Goal: Communication & Community: Answer question/provide support

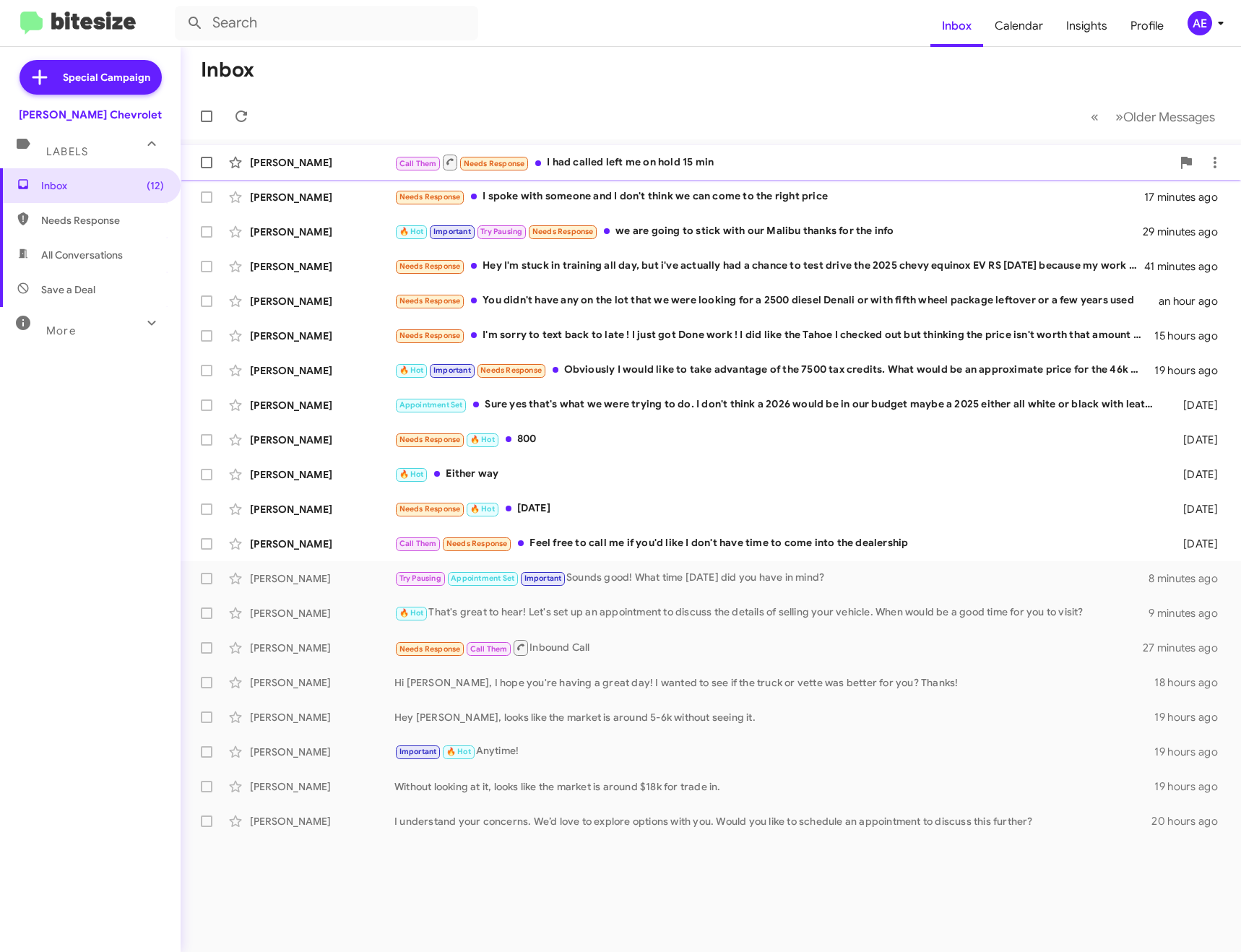
click at [656, 155] on div "Call Them Needs Response I had called left me on hold 15 min" at bounding box center [782, 161] width 777 height 18
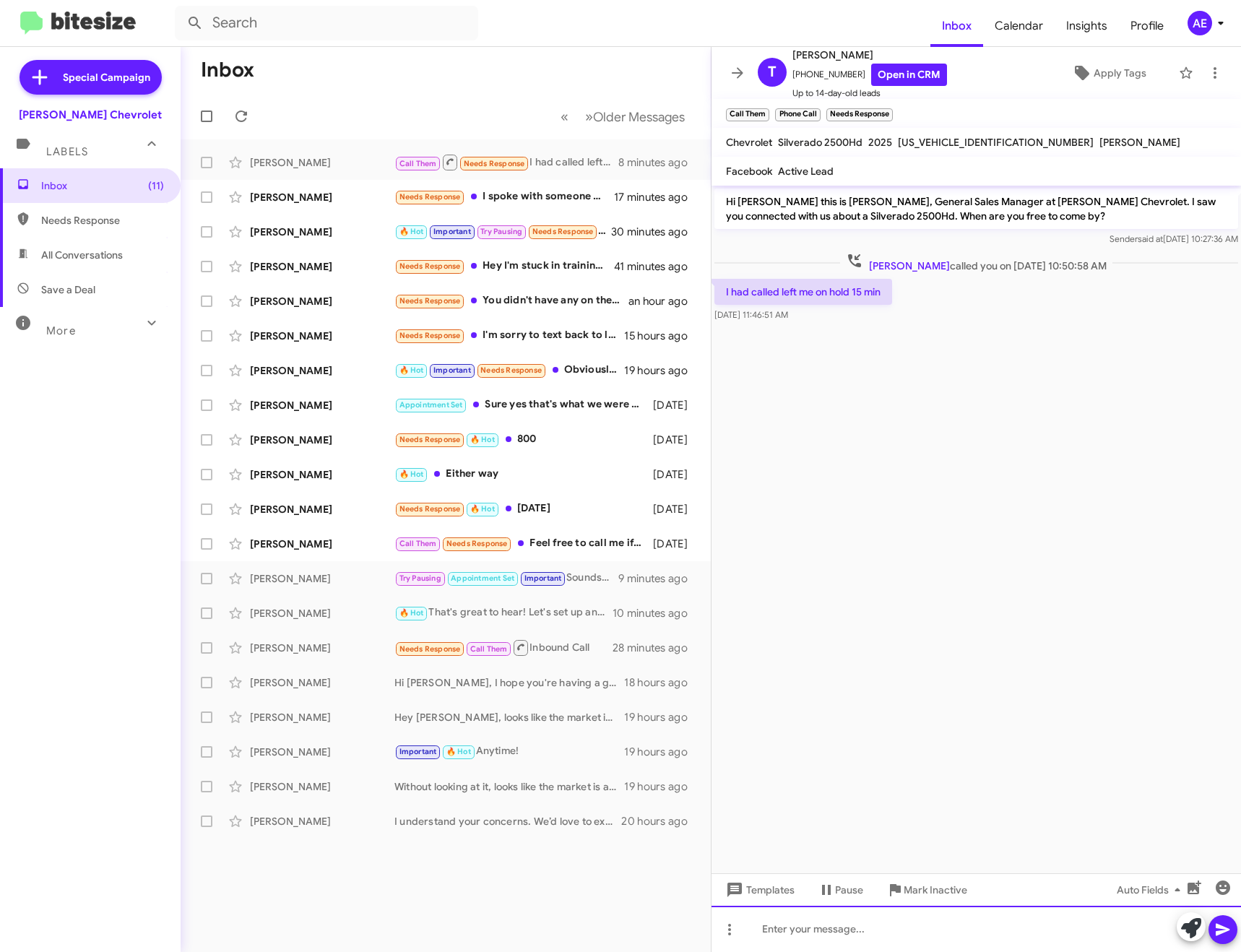
click at [837, 923] on div at bounding box center [976, 928] width 529 height 46
click at [737, 79] on icon at bounding box center [737, 73] width 18 height 18
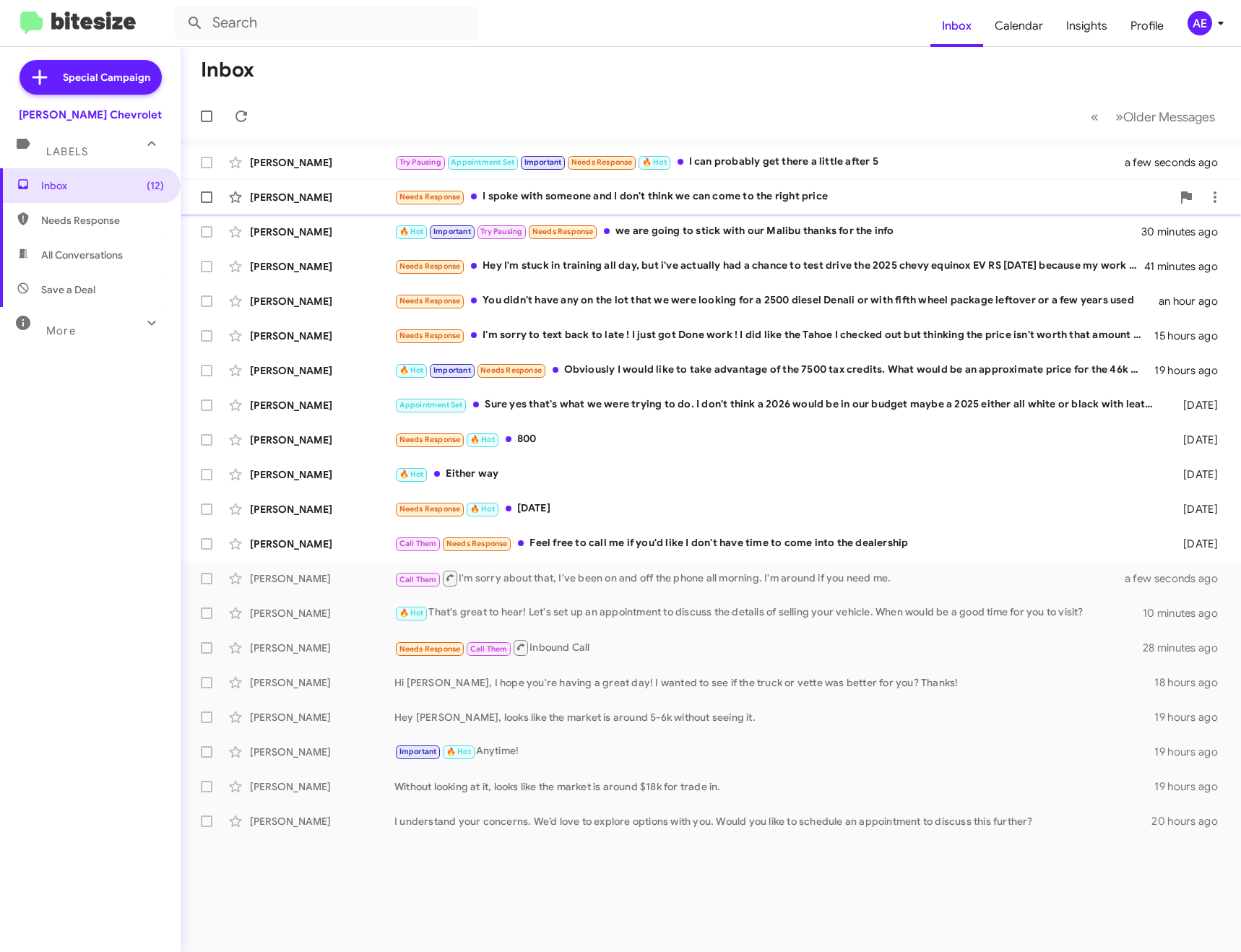
click at [563, 195] on div "Needs Response I spoke with someone and I don't think we can come to the right …" at bounding box center [782, 197] width 777 height 17
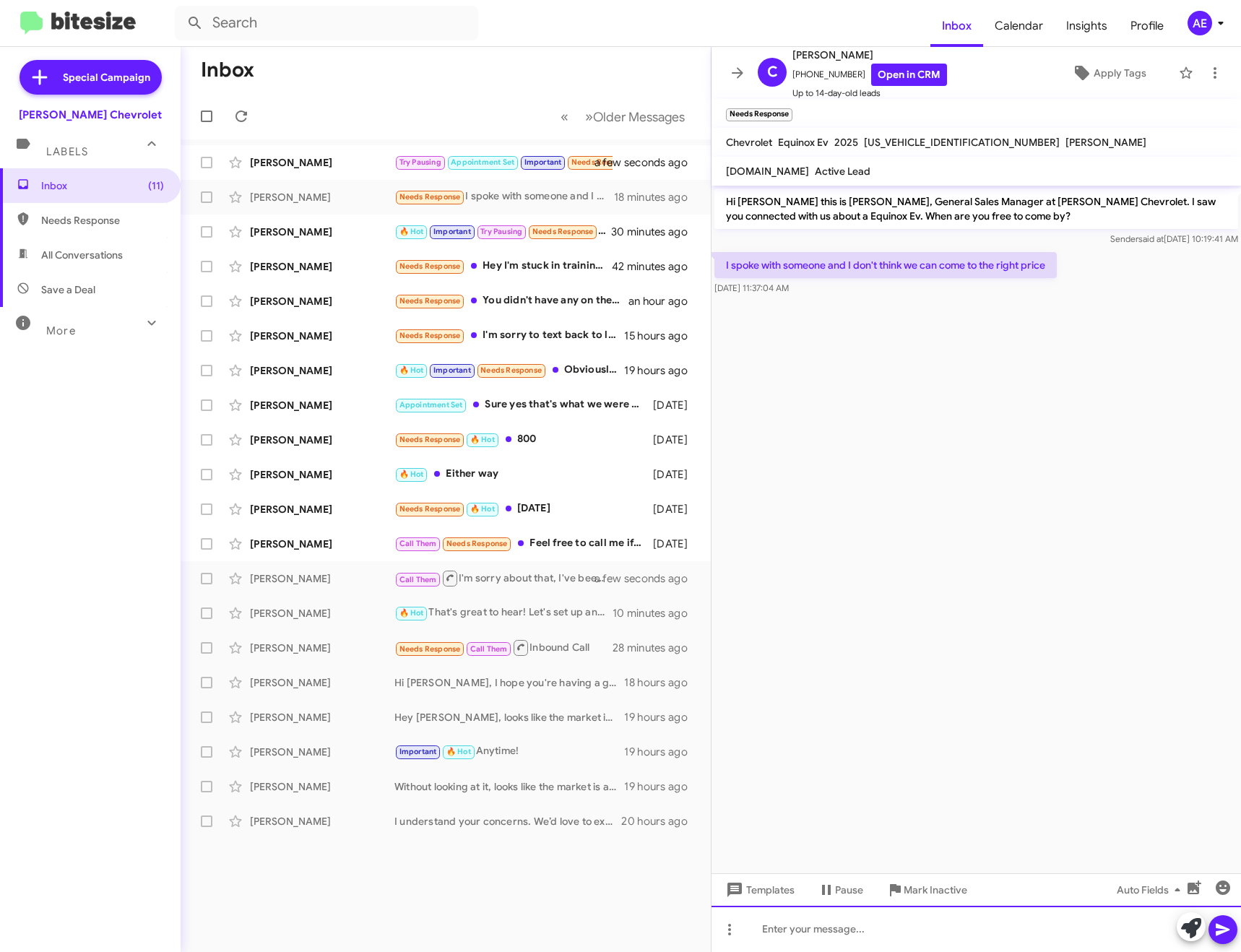
click at [857, 928] on div at bounding box center [976, 928] width 529 height 46
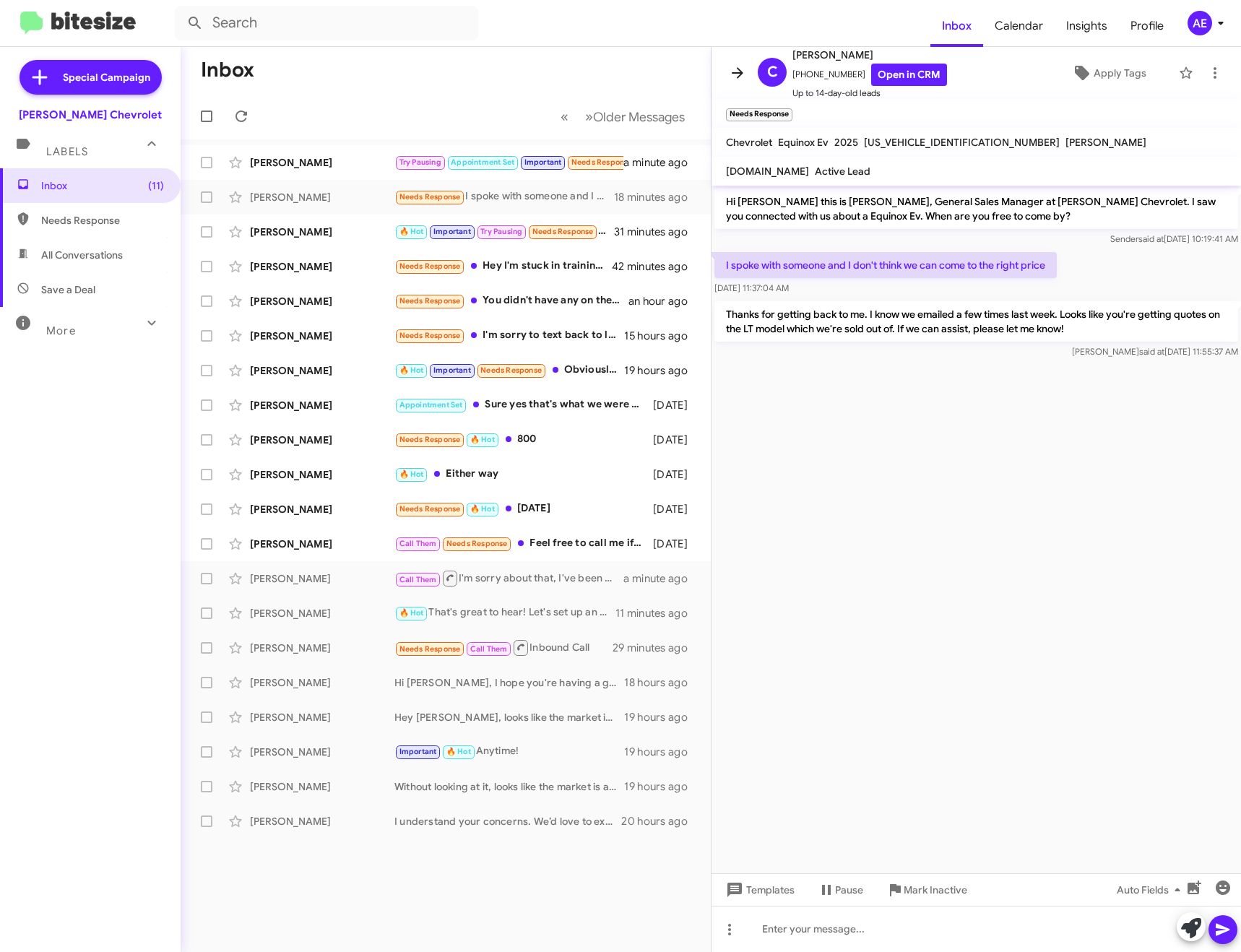
click at [739, 71] on icon at bounding box center [738, 72] width 12 height 11
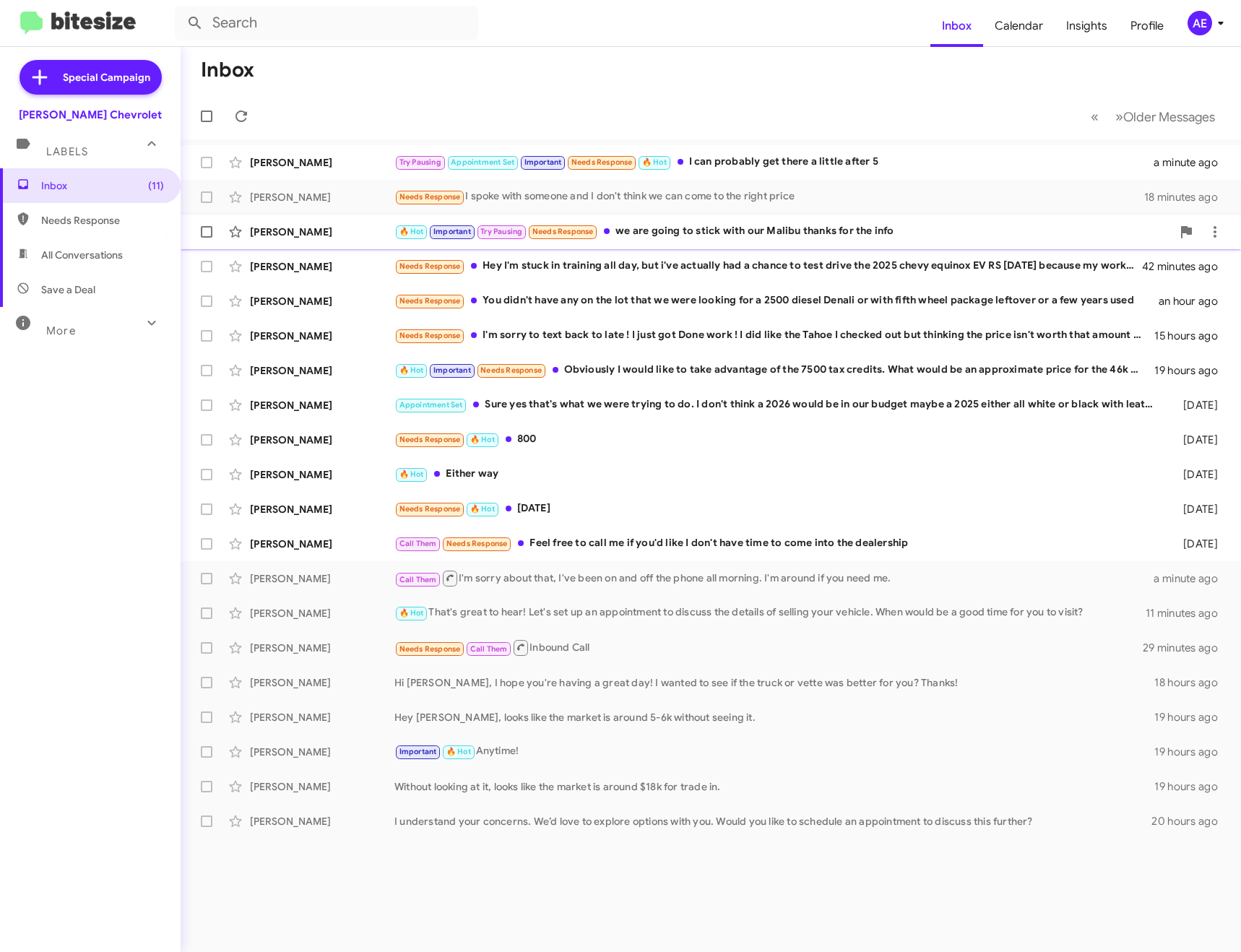
click at [676, 227] on div "🔥 Hot Important Try Pausing Needs Response we are going to stick with our Malib…" at bounding box center [782, 232] width 777 height 17
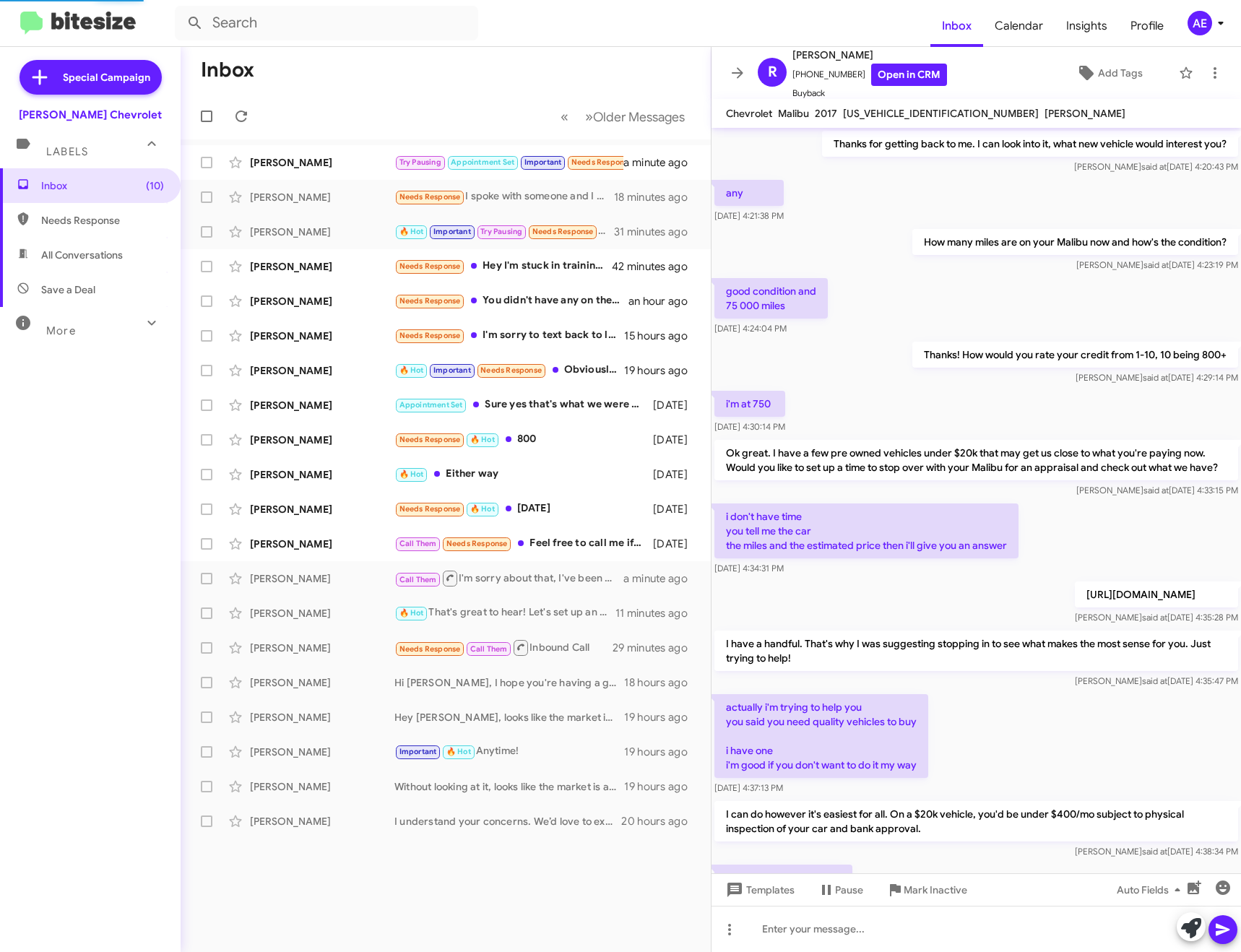
scroll to position [512, 0]
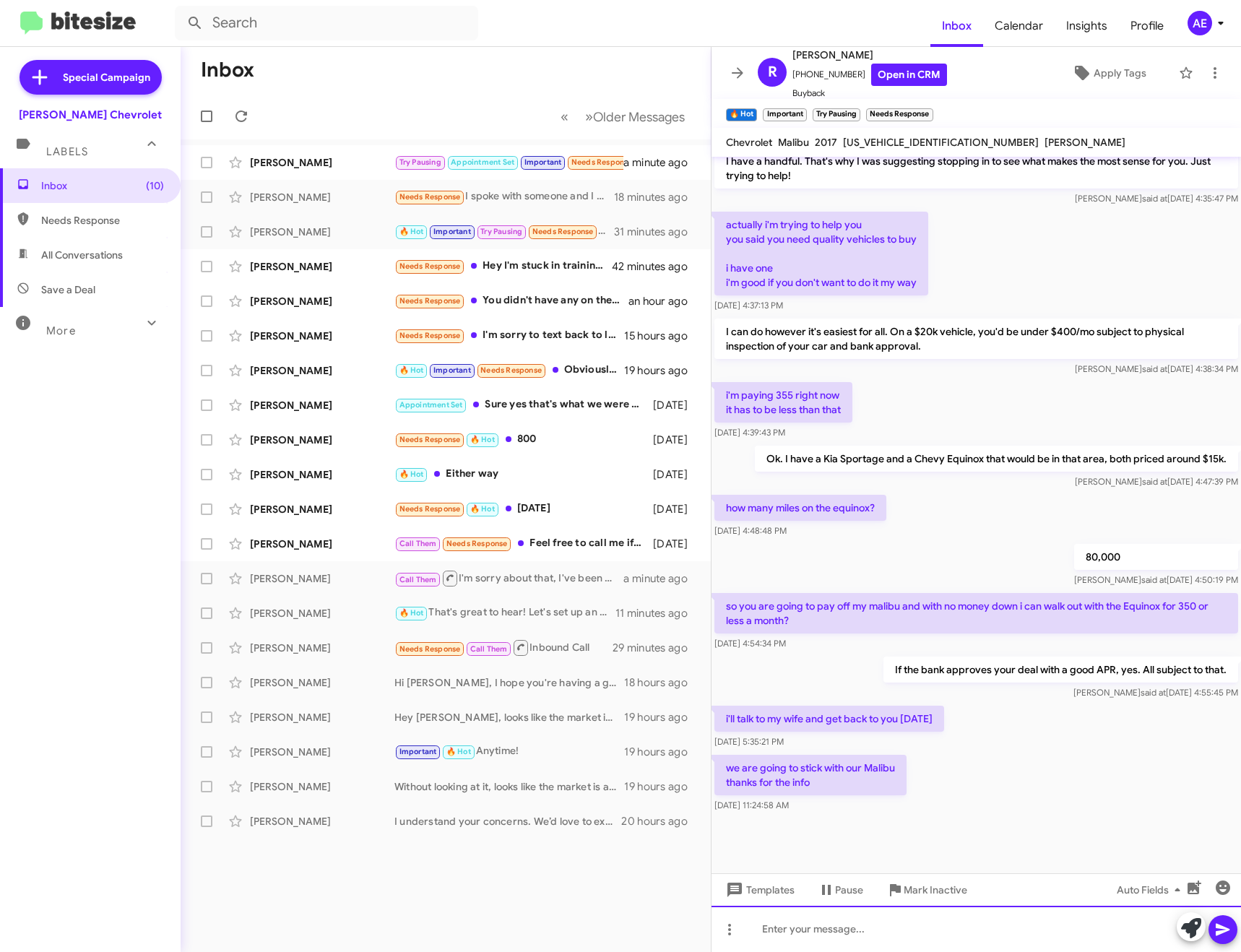
click at [836, 934] on div at bounding box center [976, 928] width 529 height 46
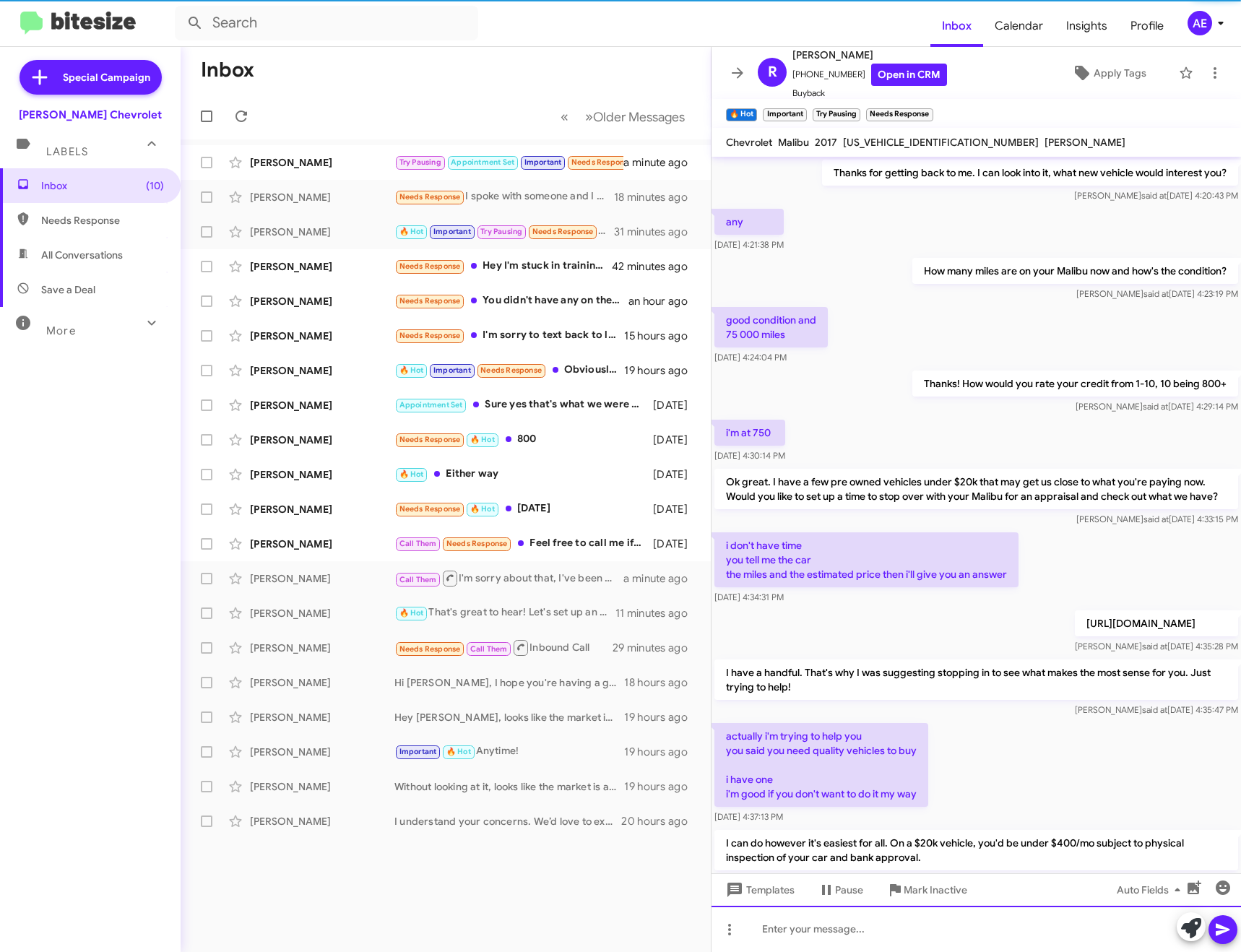
scroll to position [72, 0]
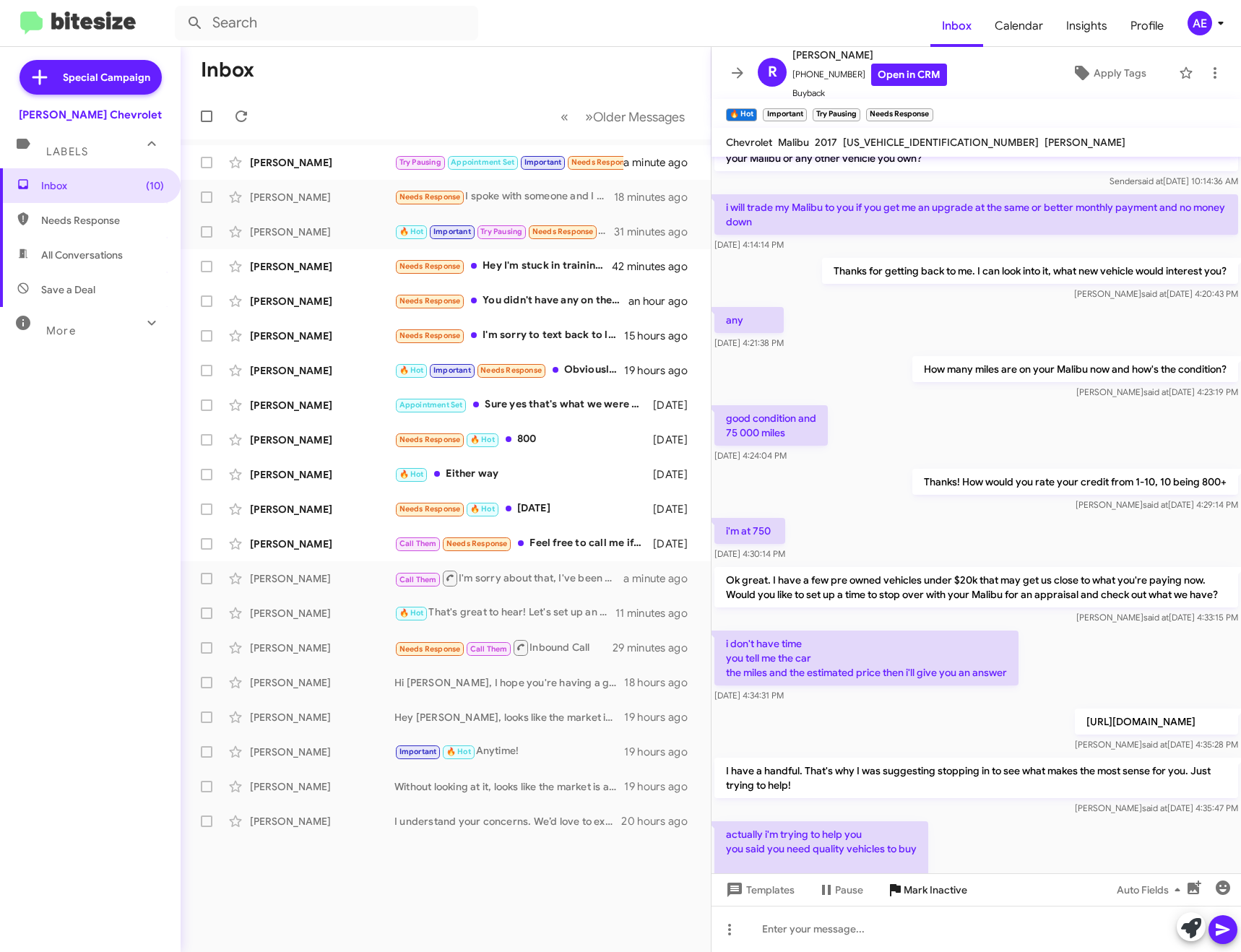
click at [924, 897] on span "Mark Inactive" at bounding box center [935, 890] width 64 height 26
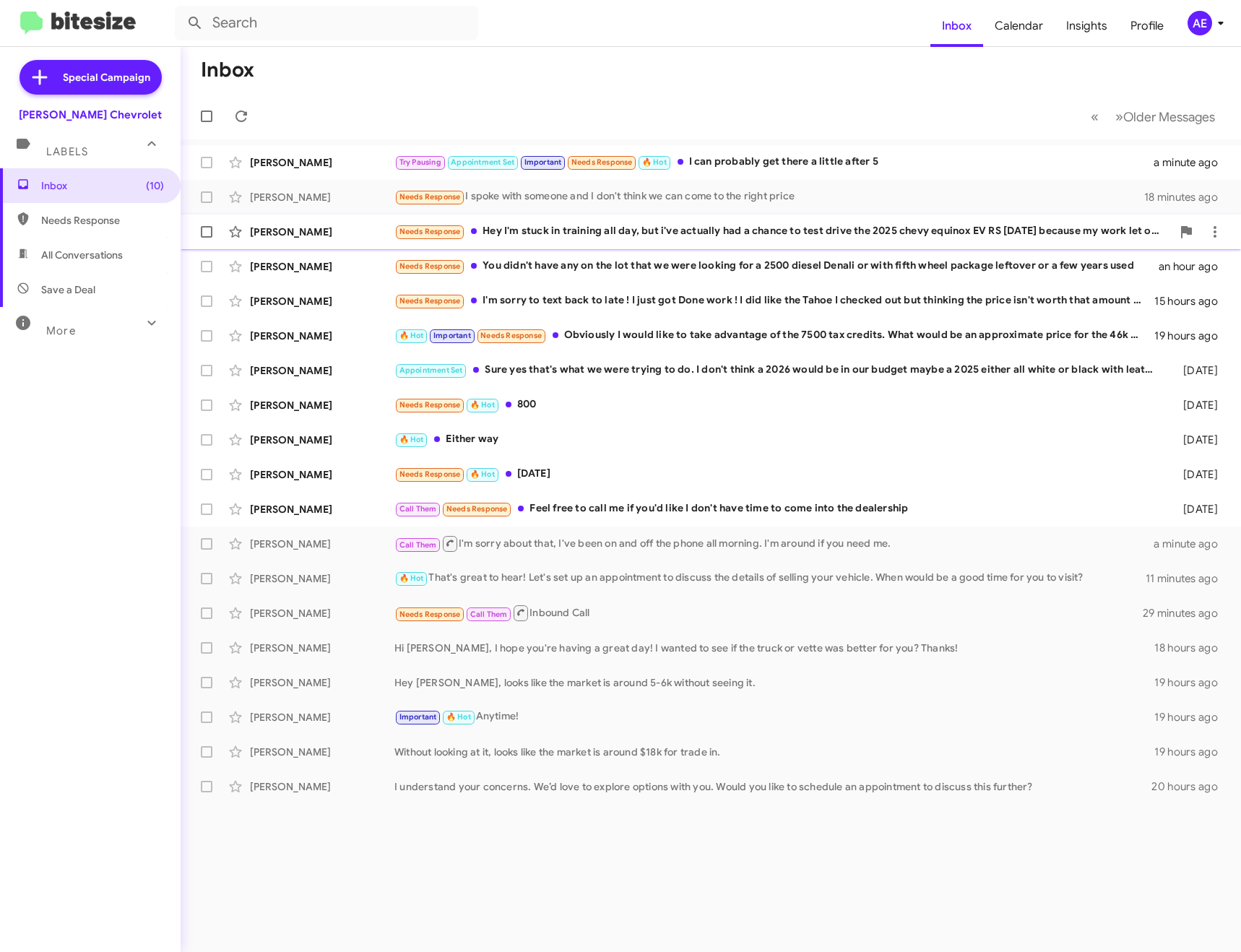
click at [593, 232] on div "Needs Response Hey I'm stuck in training all day, but i've actually had a chanc…" at bounding box center [782, 232] width 777 height 17
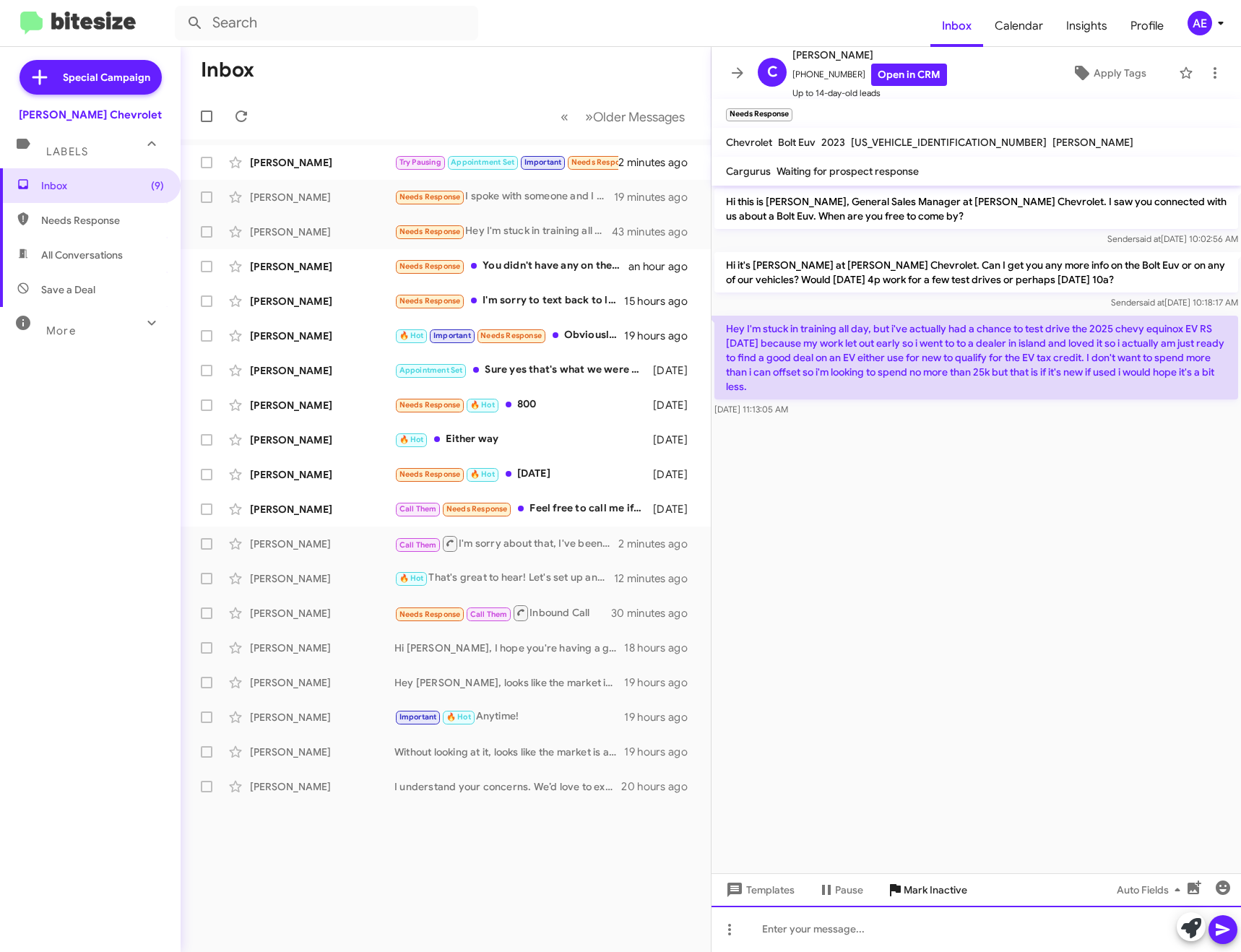
click at [883, 927] on div at bounding box center [976, 928] width 529 height 46
click at [1121, 931] on div "Thanks for getting back to me. Equinox EV RS's are priced in the mid 40's. Tp" at bounding box center [976, 928] width 529 height 46
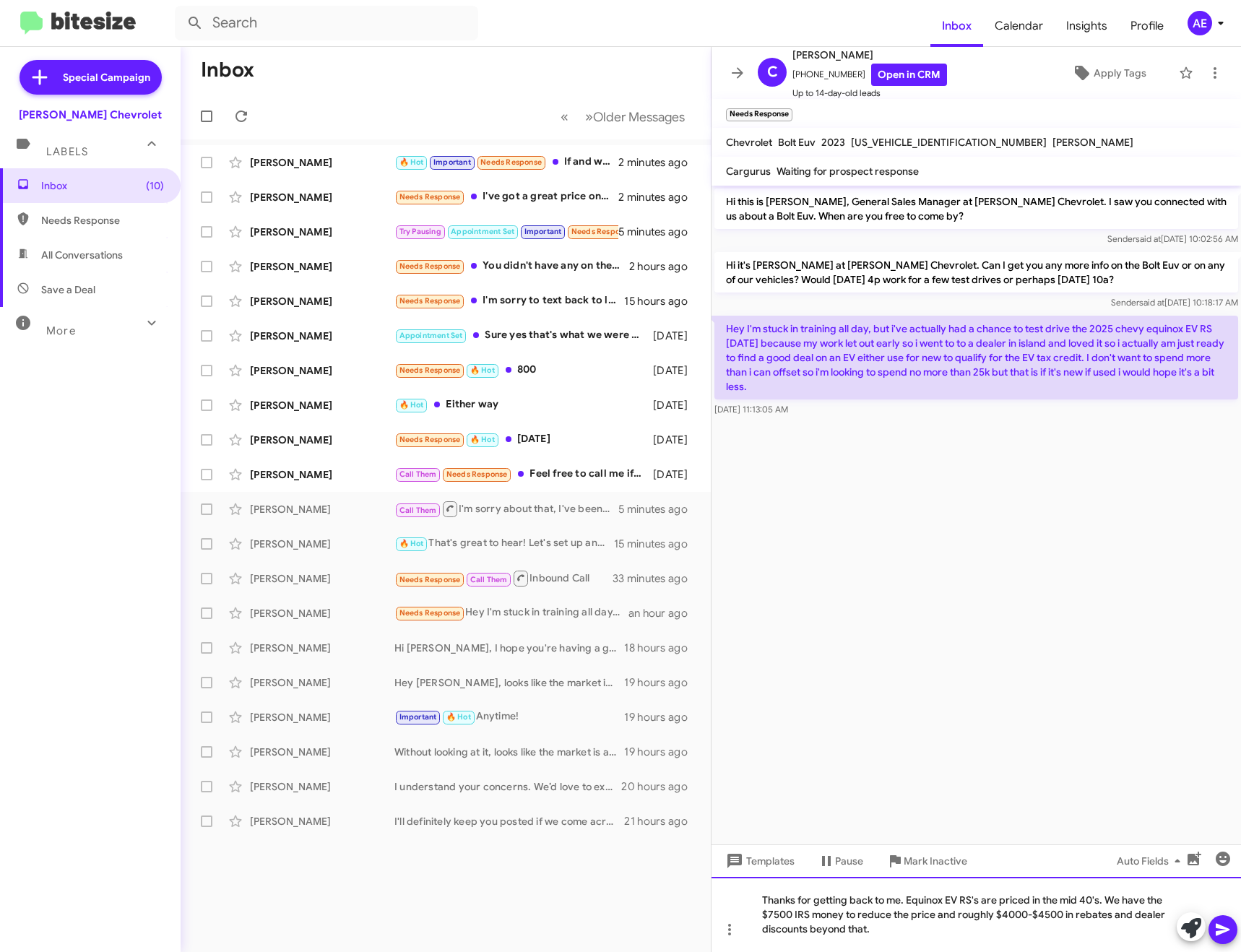
click at [979, 934] on div "Thanks for getting back to me. Equinox EV RS's are priced in the mid 40's. We h…" at bounding box center [976, 914] width 529 height 75
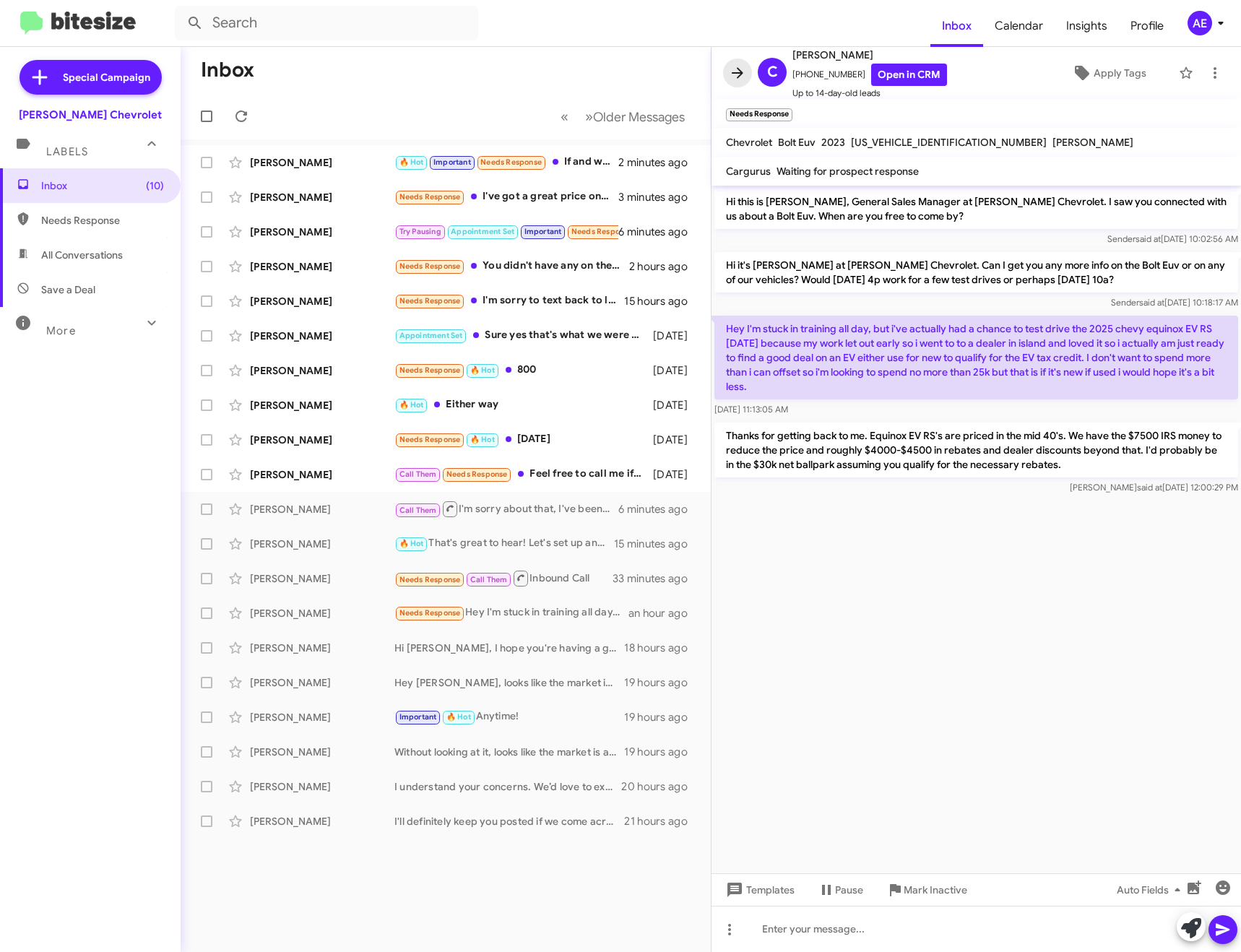
click at [724, 71] on span at bounding box center [737, 73] width 29 height 18
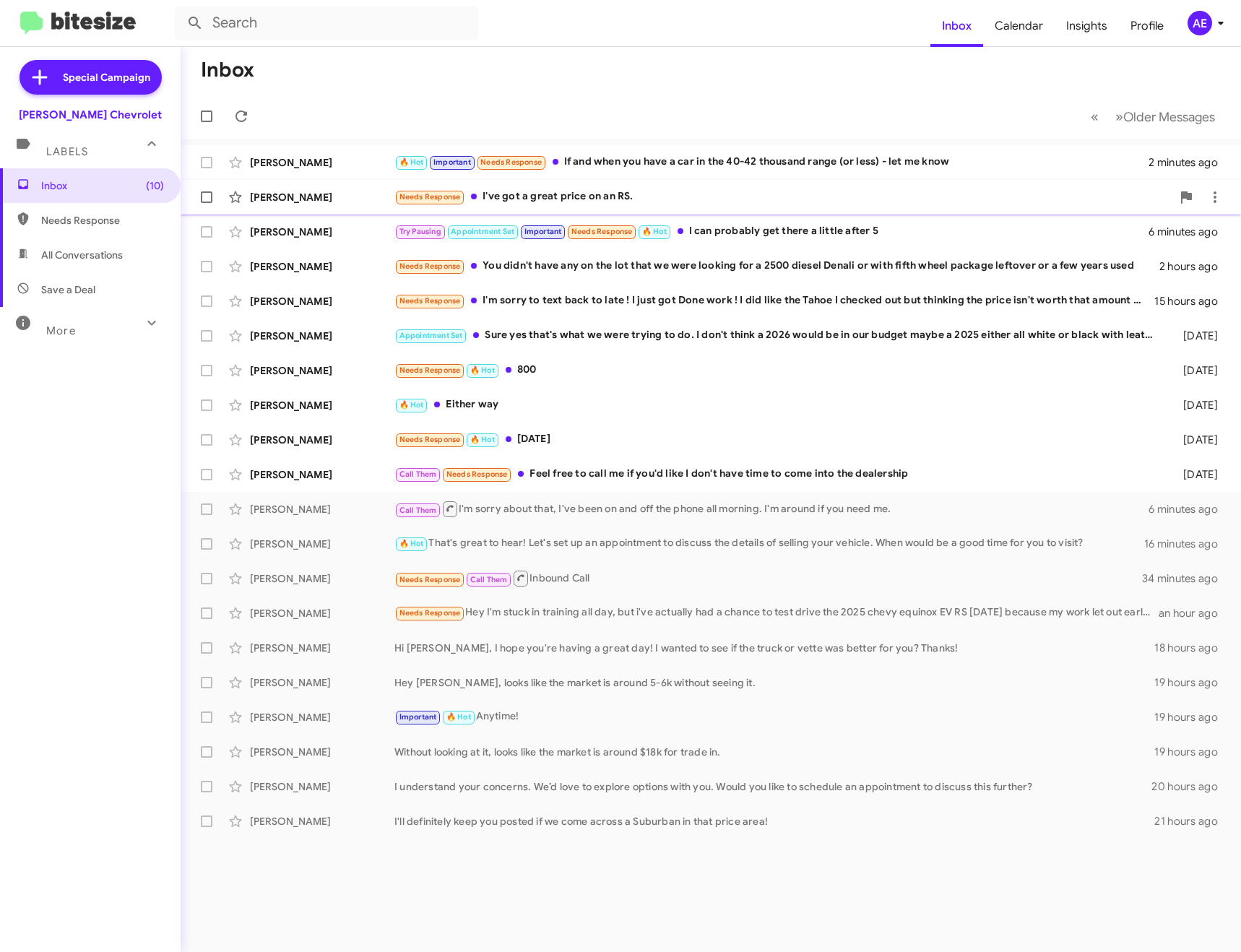
click at [589, 193] on div "Needs Response I've got a great price on an RS." at bounding box center [782, 197] width 777 height 17
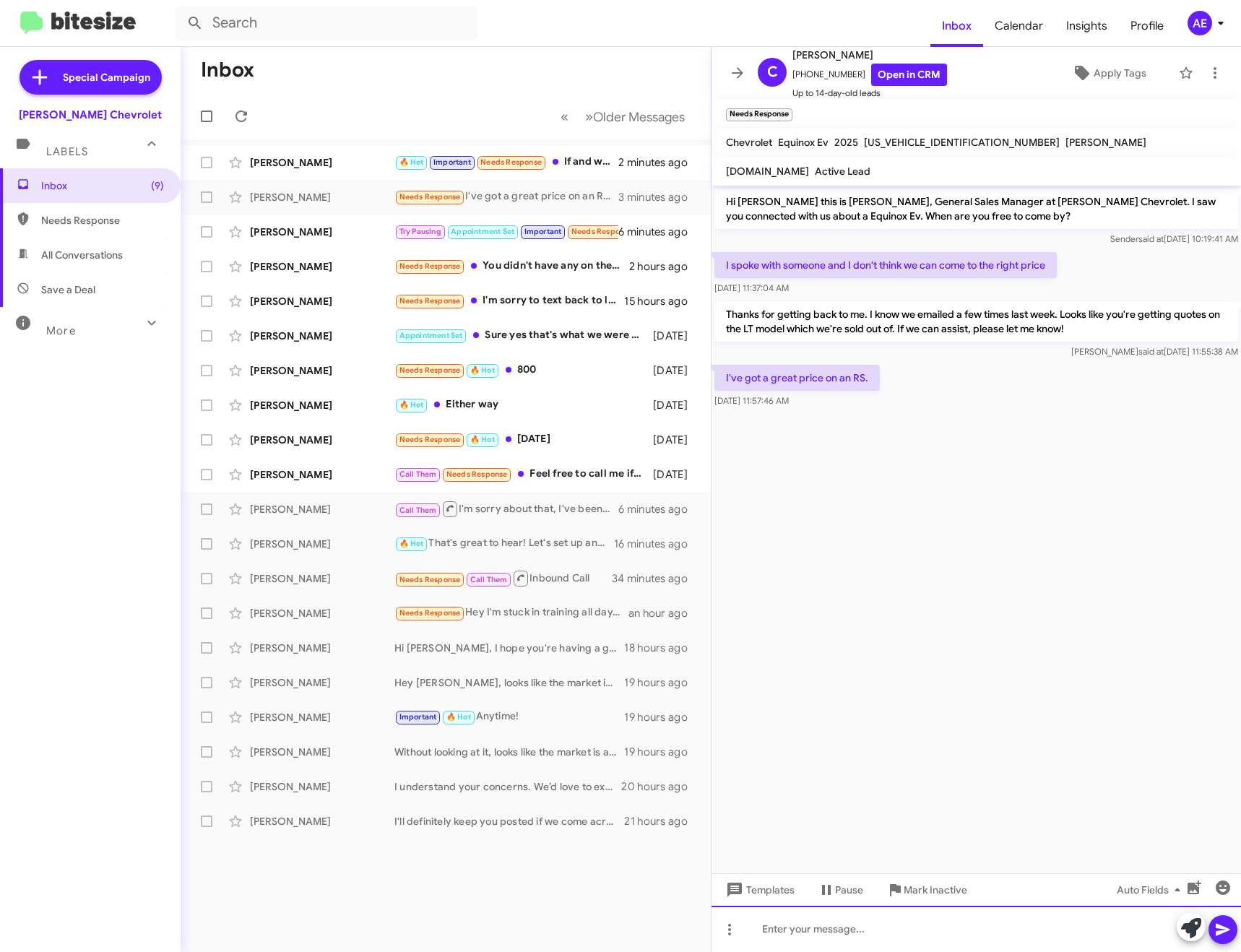
click at [869, 927] on div at bounding box center [976, 928] width 529 height 46
